Goal: Task Accomplishment & Management: Manage account settings

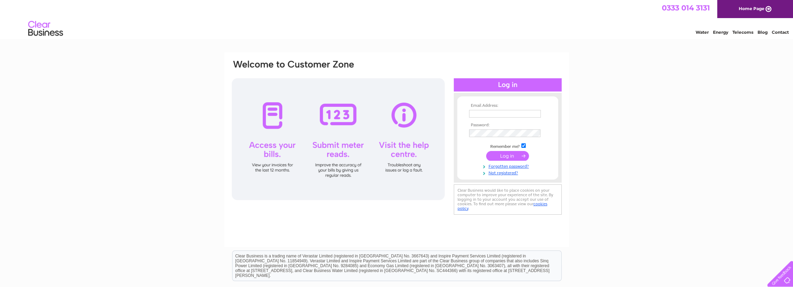
click at [480, 114] on input "text" at bounding box center [505, 114] width 72 height 8
type input "[EMAIL_ADDRESS][PERSON_NAME][DOMAIN_NAME]"
click at [505, 156] on input "submit" at bounding box center [507, 157] width 43 height 10
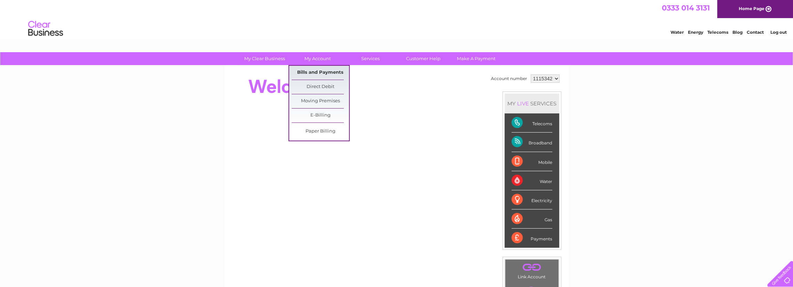
click at [309, 72] on link "Bills and Payments" at bounding box center [320, 73] width 57 height 14
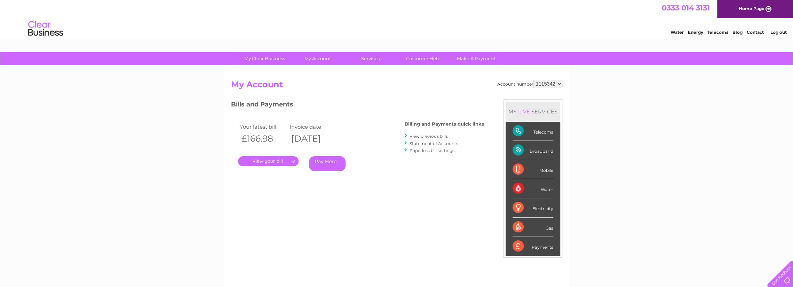
click at [262, 161] on link "." at bounding box center [268, 161] width 61 height 10
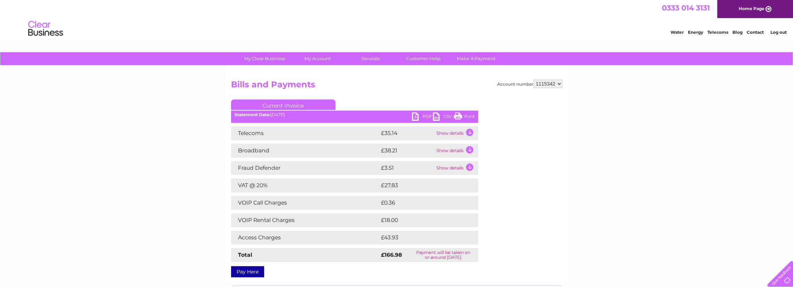
click at [427, 116] on link "PDF" at bounding box center [422, 117] width 21 height 10
